Goal: Task Accomplishment & Management: Use online tool/utility

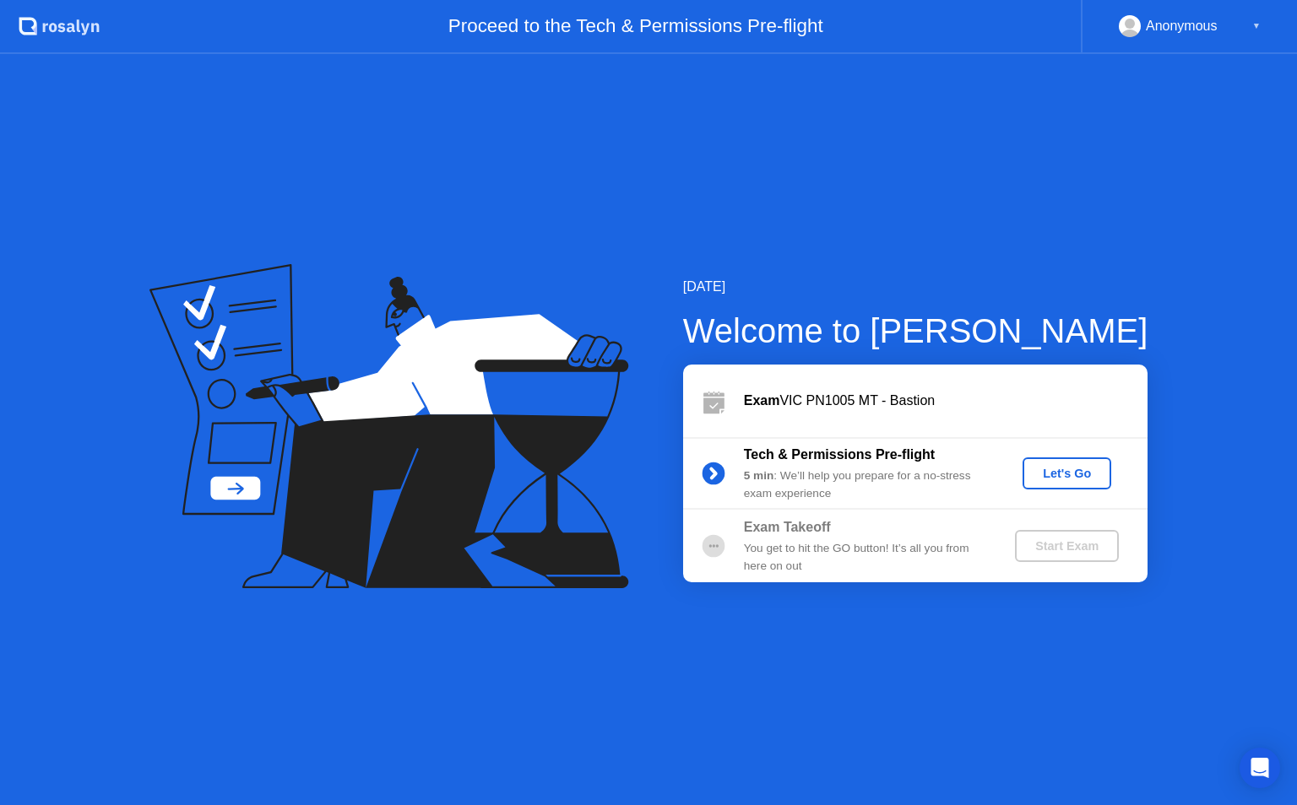
click at [1050, 475] on div "Let's Go" at bounding box center [1066, 474] width 75 height 14
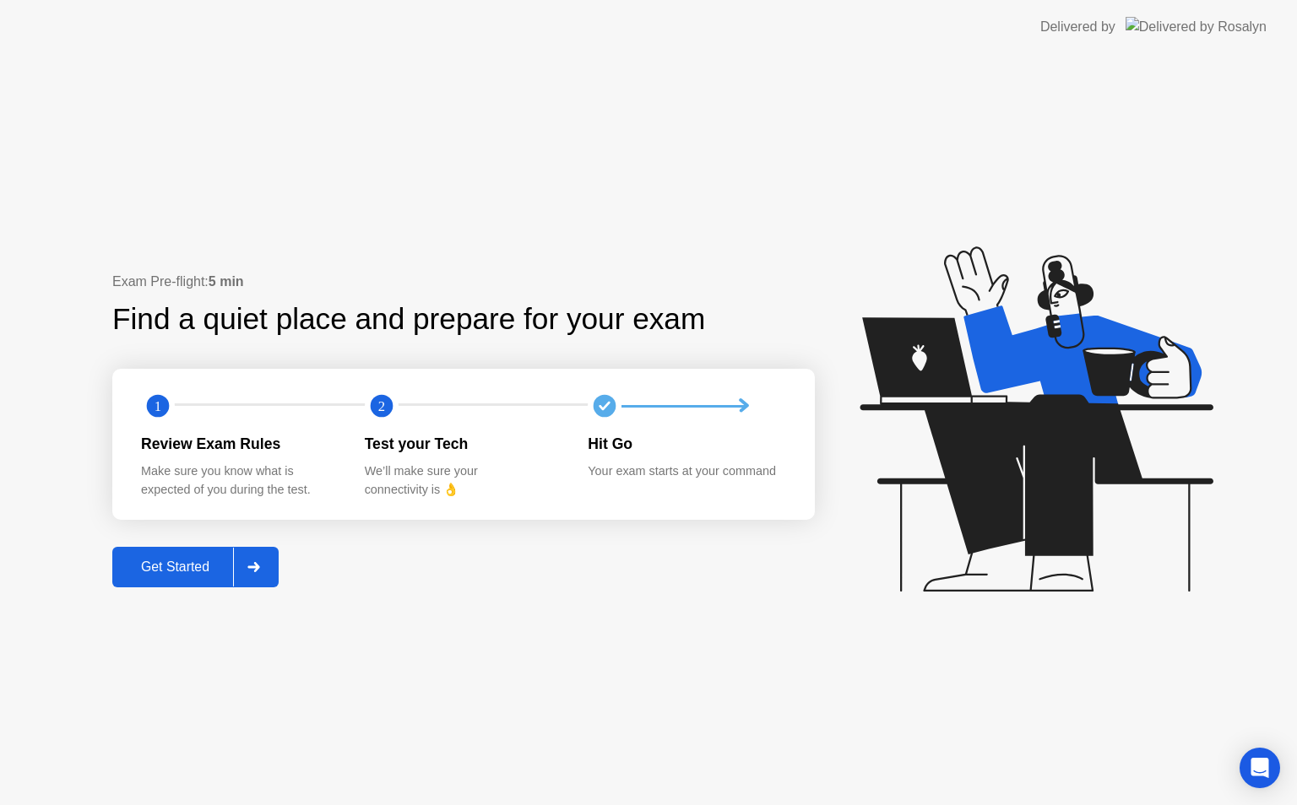
click at [176, 574] on div "Get Started" at bounding box center [175, 567] width 116 height 15
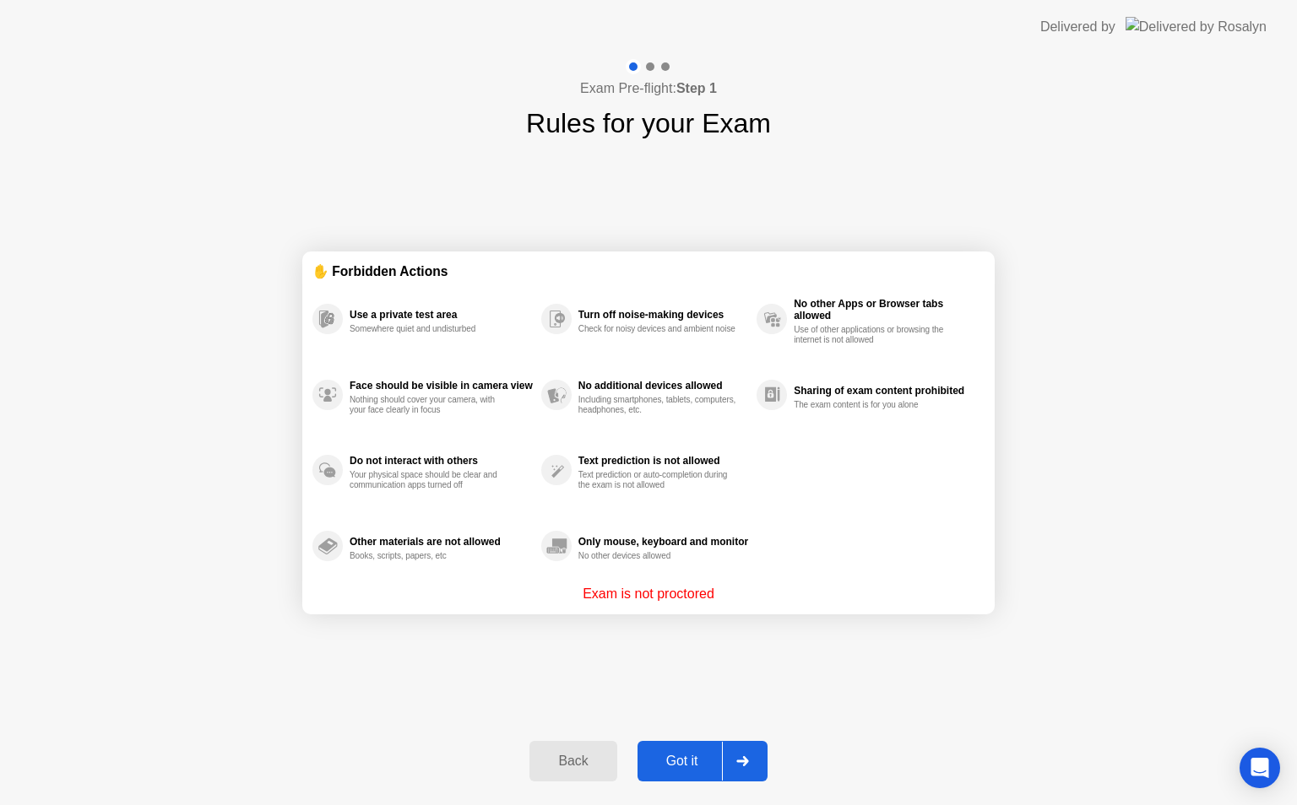
click at [680, 756] on div "Got it" at bounding box center [681, 761] width 79 height 15
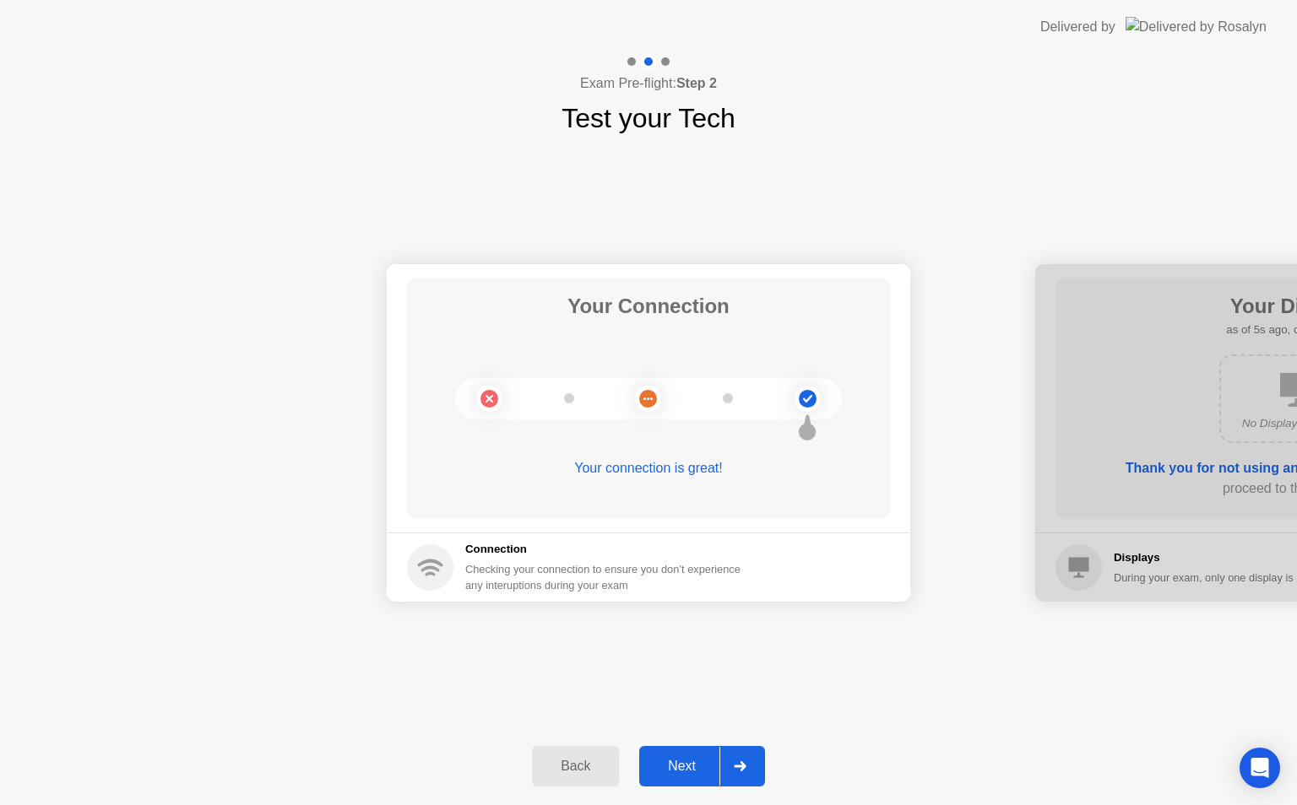
click at [680, 759] on div "Next" at bounding box center [681, 766] width 75 height 15
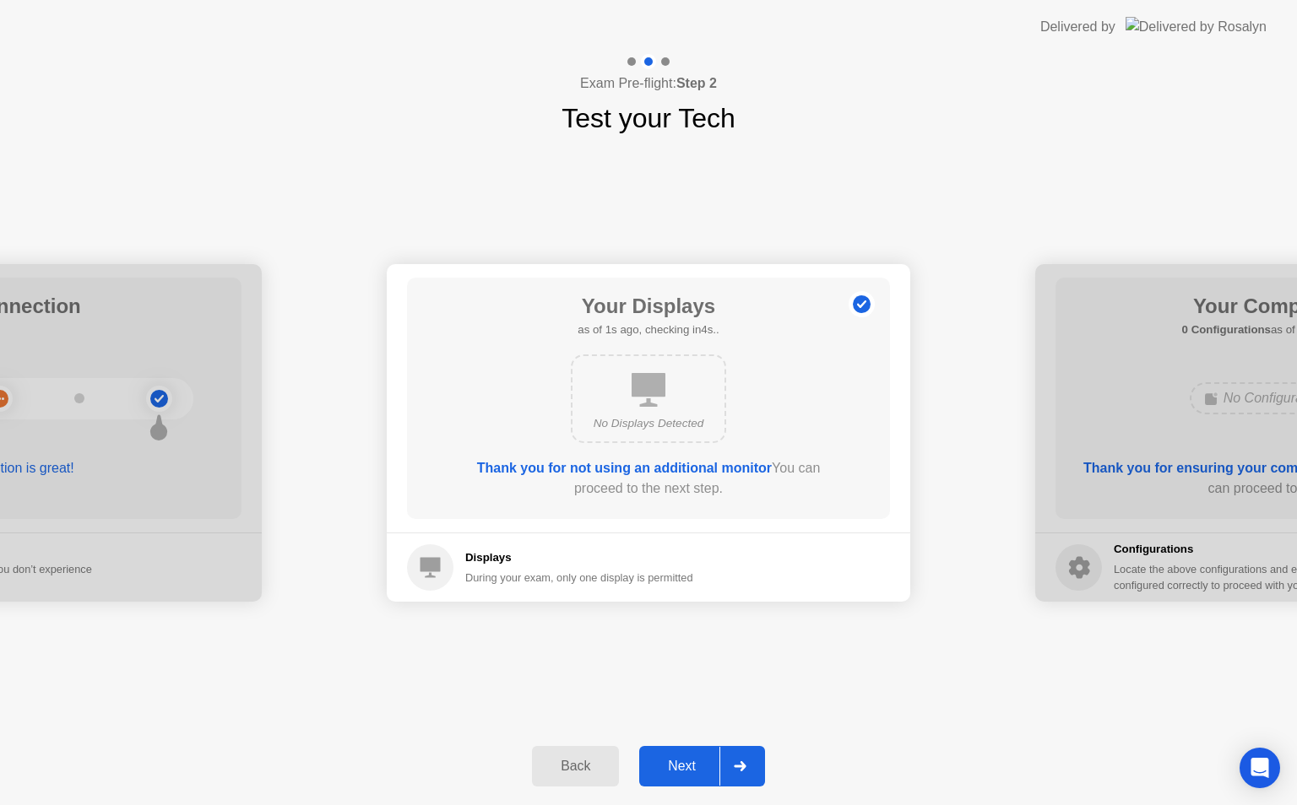
click at [680, 777] on button "Next" at bounding box center [702, 766] width 126 height 41
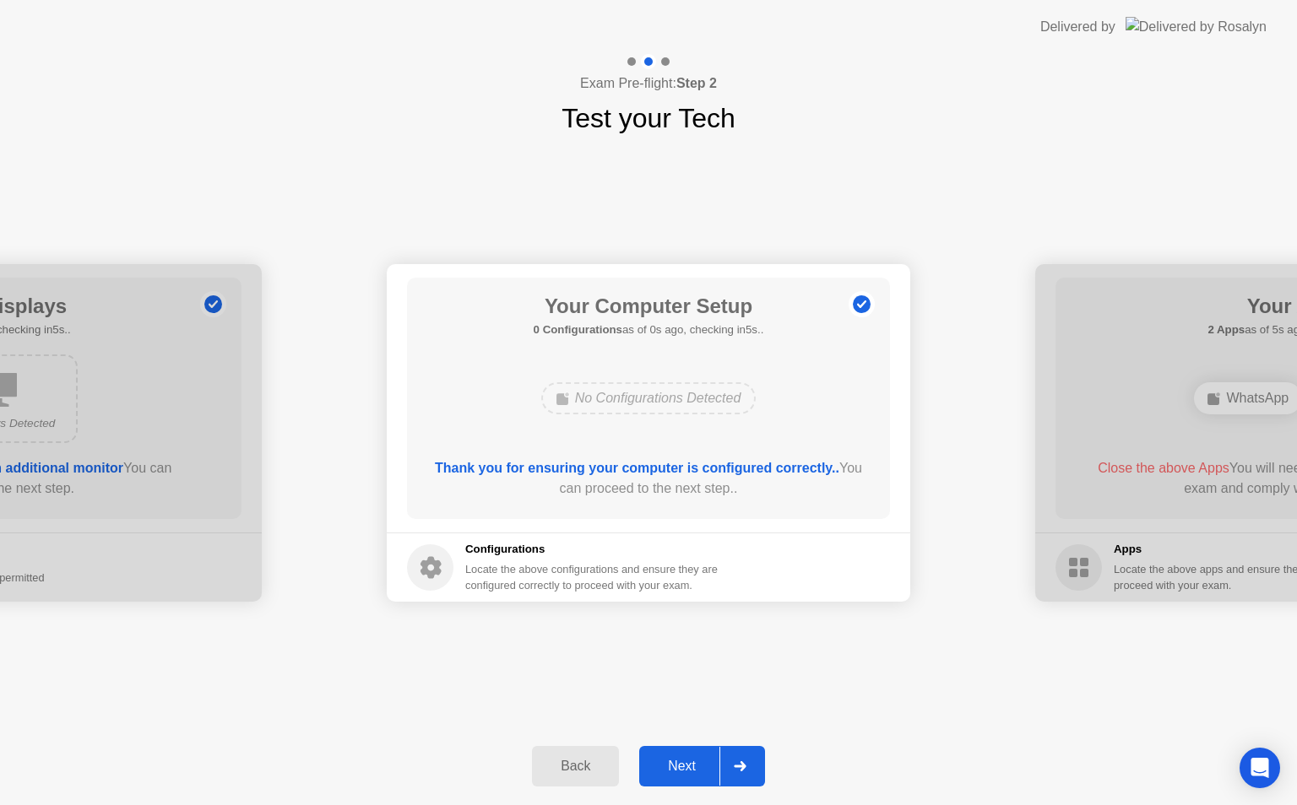
click at [677, 769] on div "Next" at bounding box center [681, 766] width 75 height 15
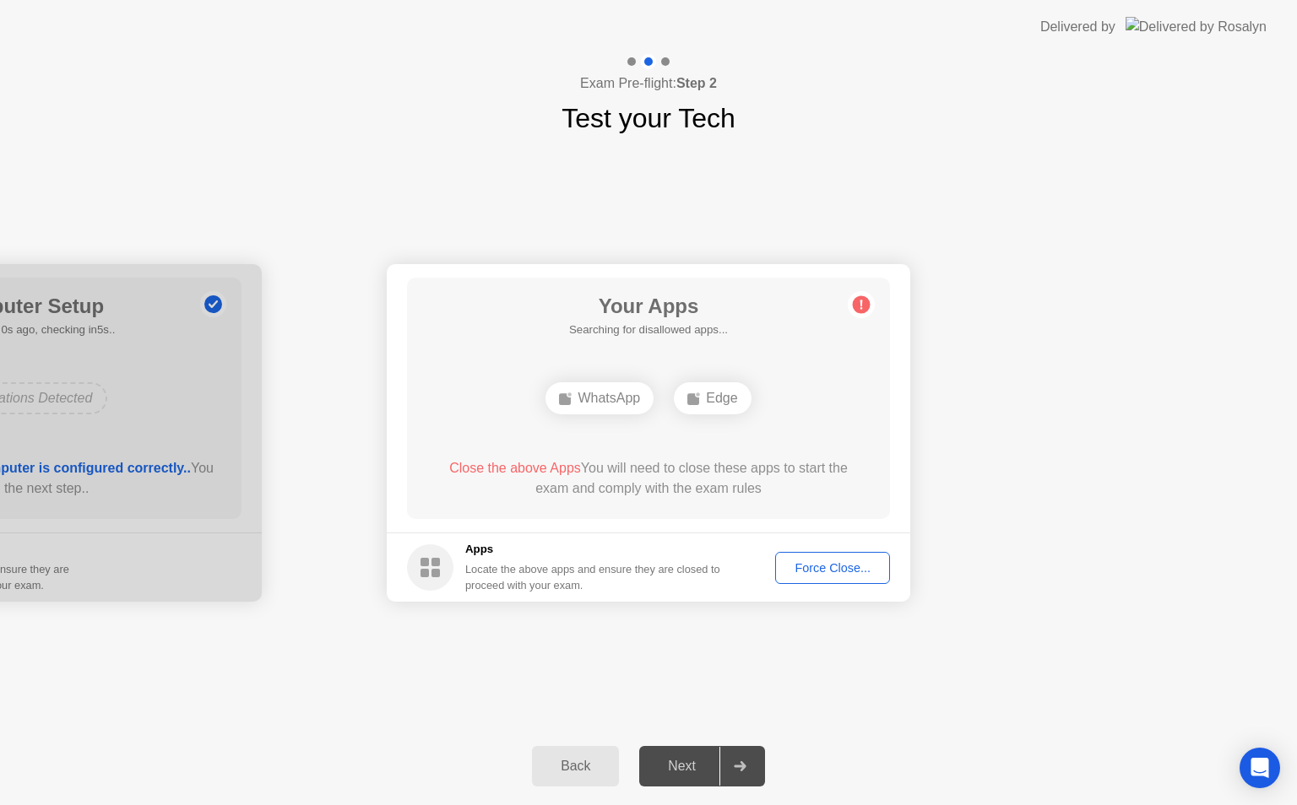
click at [802, 556] on button "Force Close..." at bounding box center [832, 568] width 115 height 32
click at [809, 564] on div "Force Close..." at bounding box center [832, 568] width 103 height 14
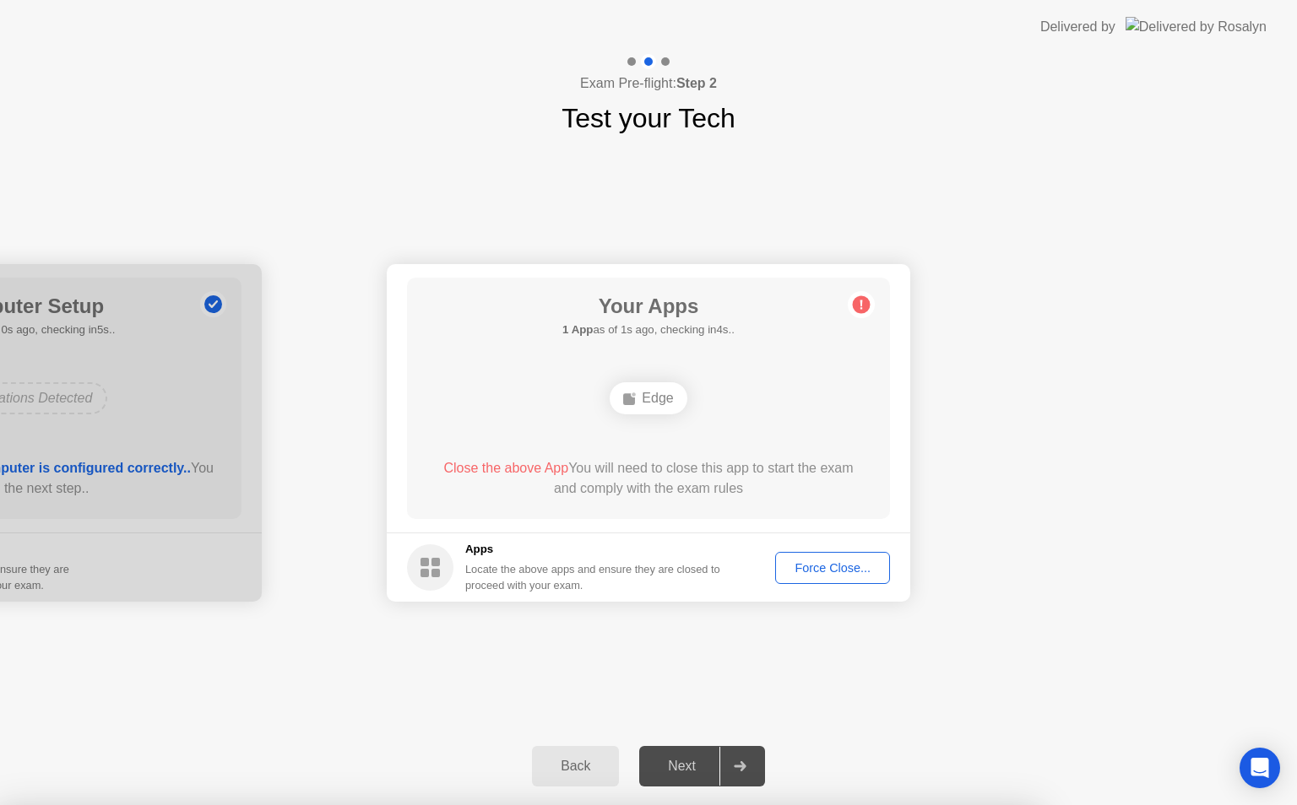
click at [885, 662] on div "Your Connection Your connection is great! Connection Checking your connection t…" at bounding box center [648, 432] width 1297 height 589
click at [826, 561] on div "Force Close..." at bounding box center [832, 568] width 103 height 14
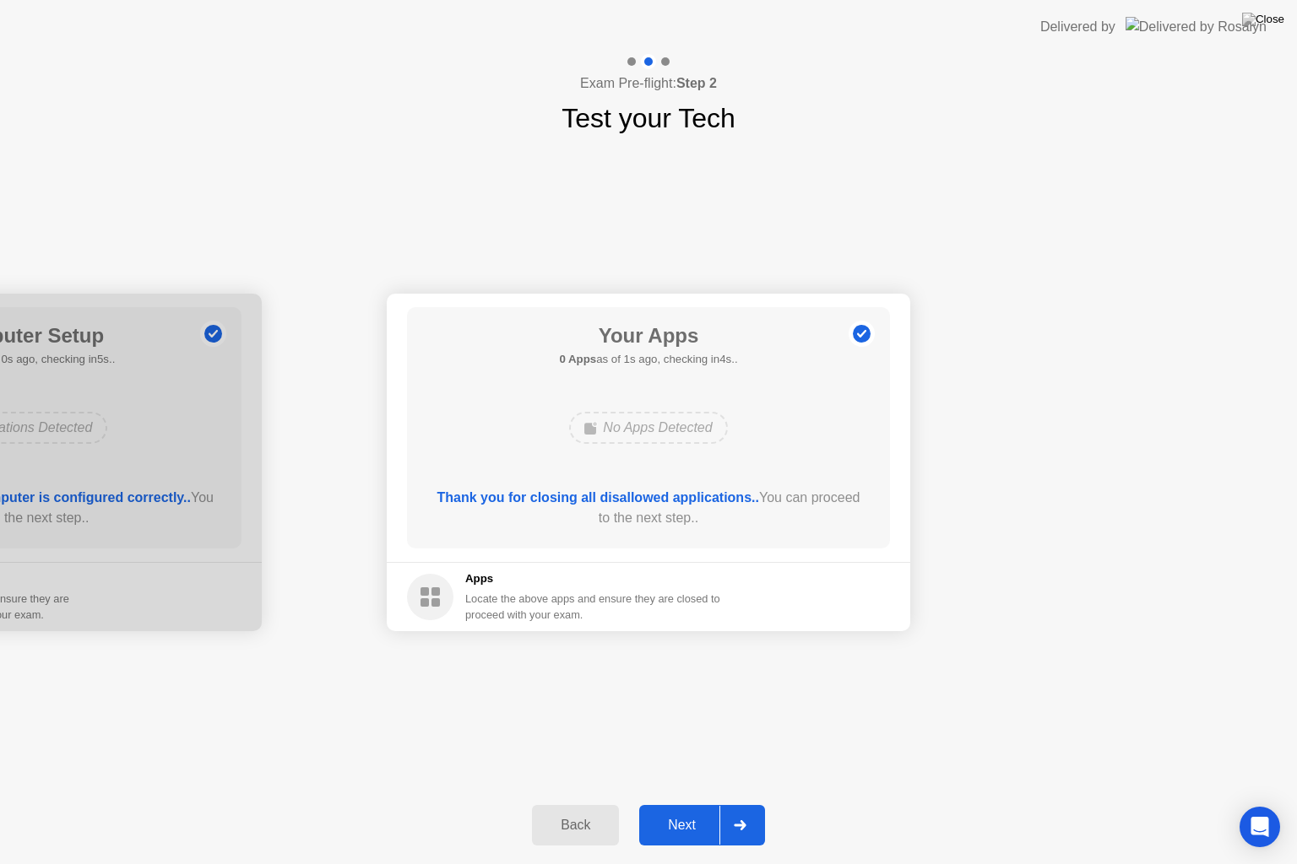
click at [677, 805] on div "Next" at bounding box center [681, 825] width 75 height 15
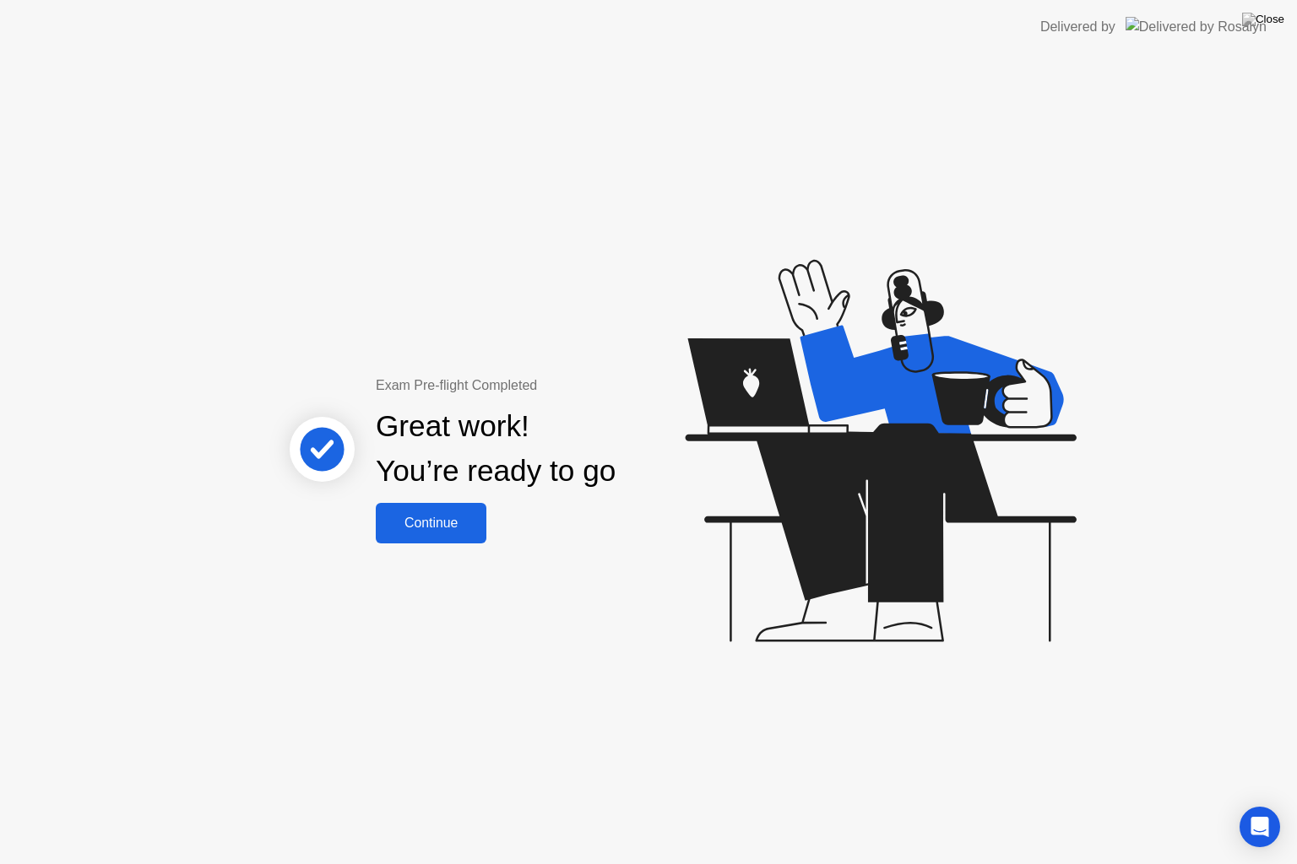
click at [454, 527] on div "Continue" at bounding box center [431, 523] width 100 height 15
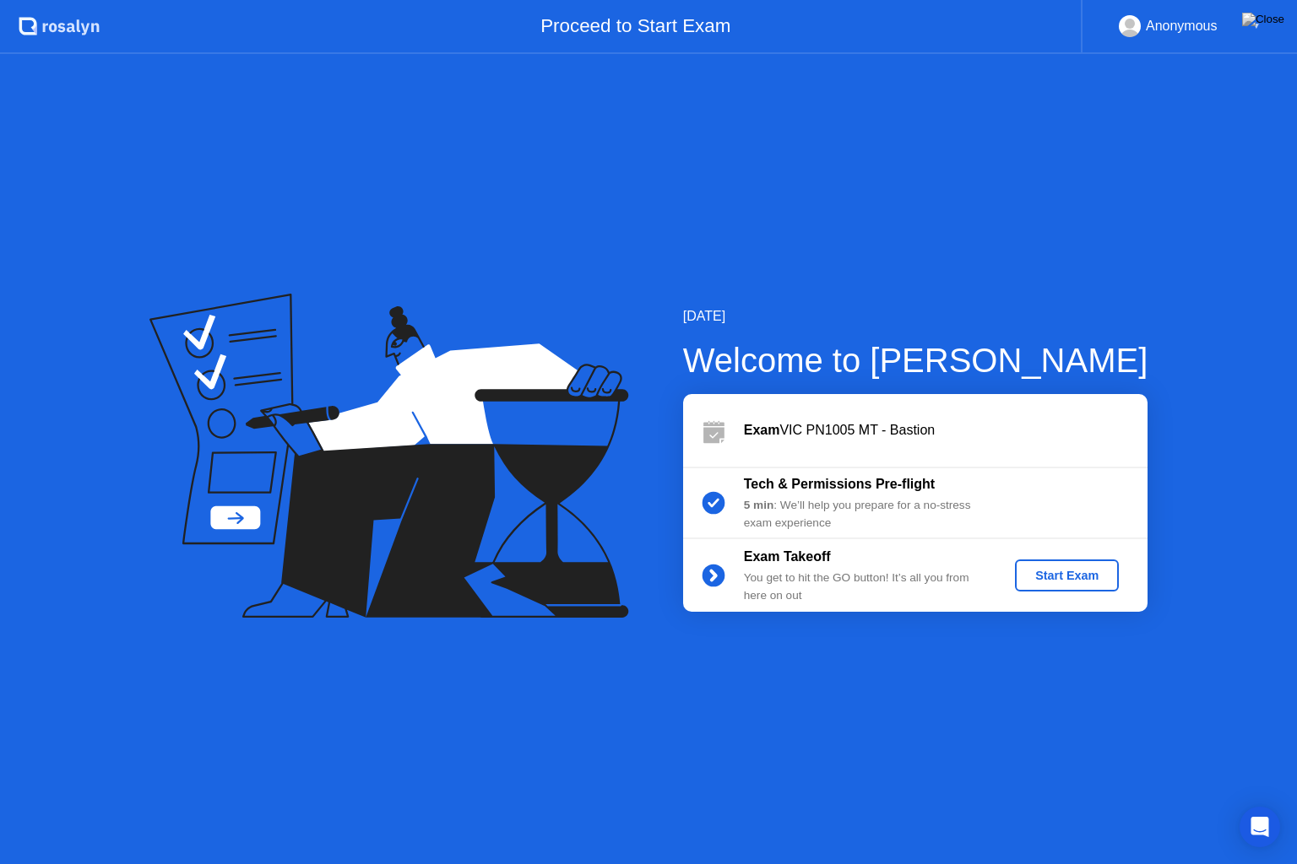
click at [1075, 581] on div "Start Exam" at bounding box center [1067, 576] width 90 height 14
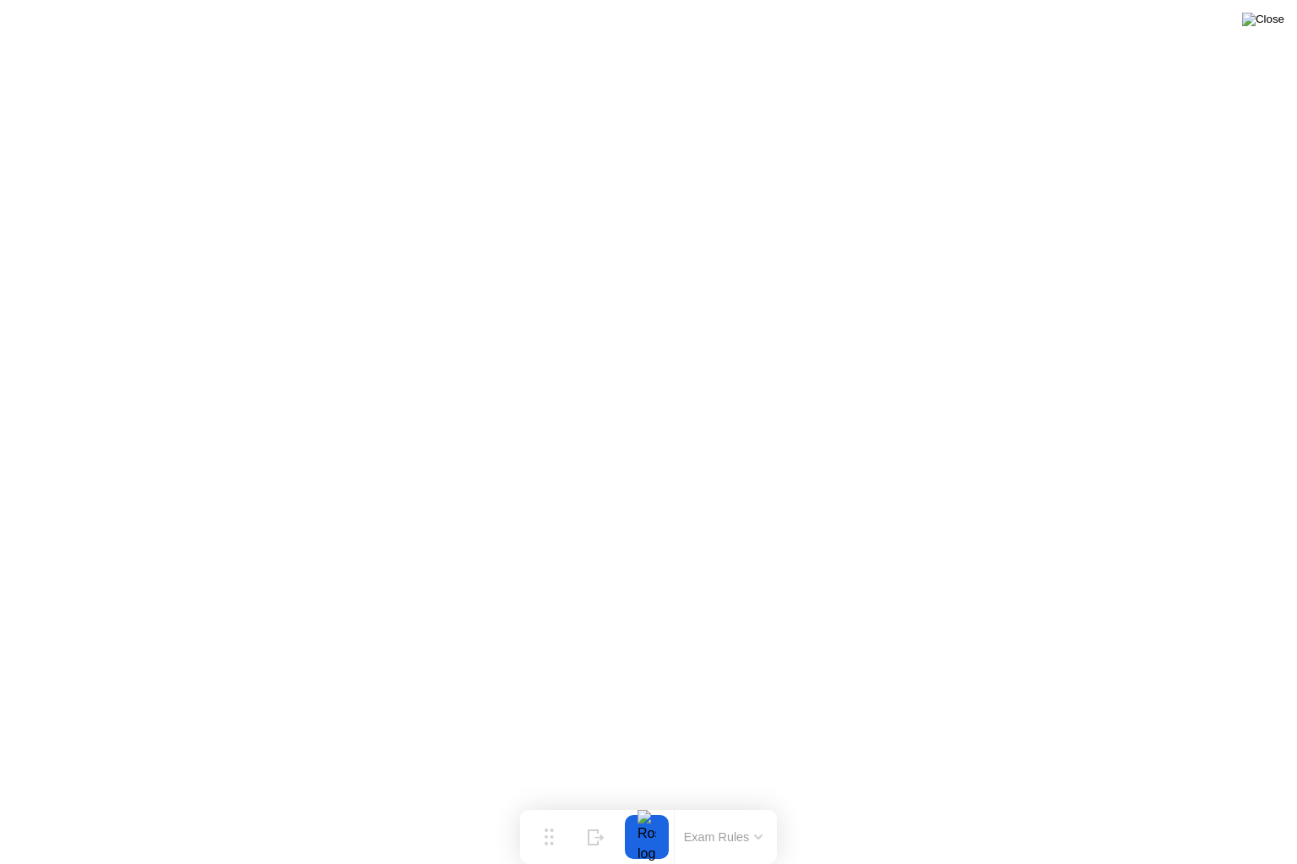
click at [1270, 17] on img at bounding box center [1263, 20] width 42 height 14
